Goal: Transaction & Acquisition: Purchase product/service

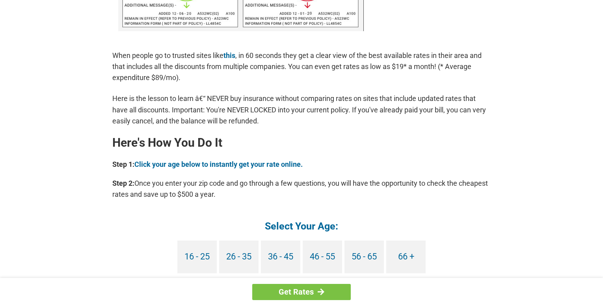
scroll to position [595, 0]
click at [334, 295] on link "Get Rates" at bounding box center [301, 292] width 99 height 16
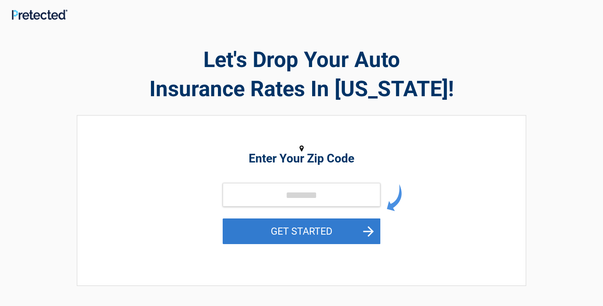
click at [341, 231] on button "GET STARTED" at bounding box center [302, 231] width 158 height 26
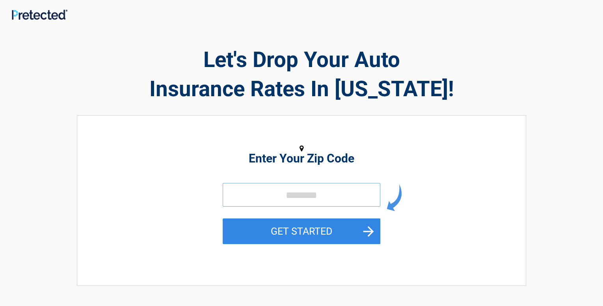
click at [274, 197] on input "tel" at bounding box center [302, 195] width 158 height 24
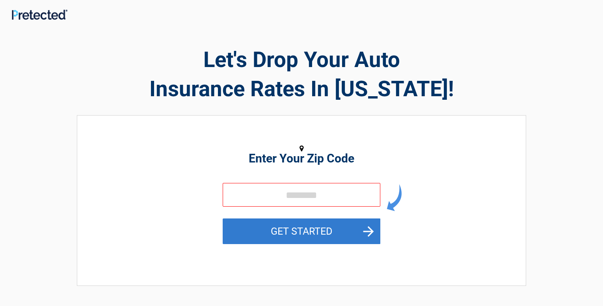
click at [329, 235] on button "GET STARTED" at bounding box center [302, 231] width 158 height 26
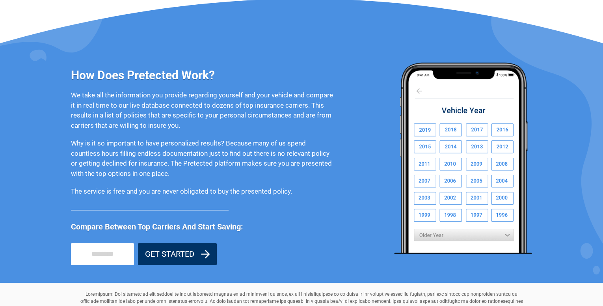
scroll to position [616, 0]
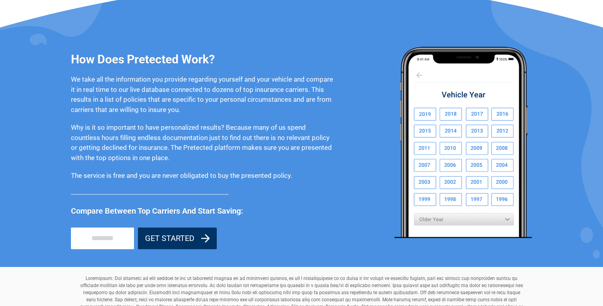
click at [456, 112] on img at bounding box center [463, 143] width 138 height 192
click at [456, 114] on img at bounding box center [463, 143] width 138 height 192
click at [454, 118] on img at bounding box center [463, 143] width 138 height 192
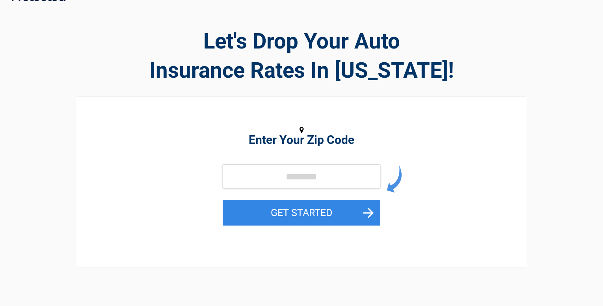
scroll to position [0, 0]
